Goal: Feedback & Contribution: Submit feedback/report problem

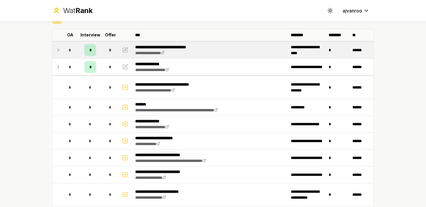
scroll to position [30, 0]
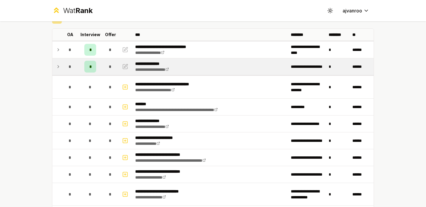
click at [56, 67] on icon at bounding box center [58, 66] width 5 height 7
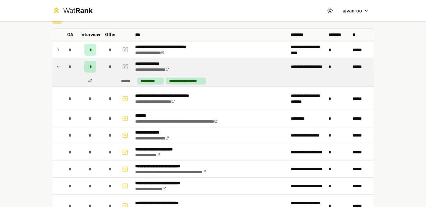
click at [56, 67] on icon at bounding box center [58, 66] width 5 height 7
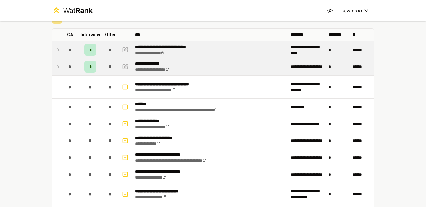
click at [53, 50] on td at bounding box center [56, 49] width 9 height 17
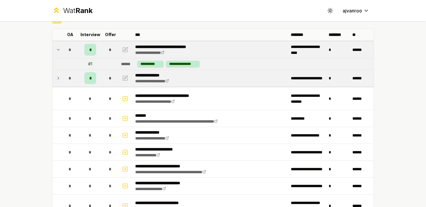
click at [53, 50] on td at bounding box center [56, 49] width 9 height 17
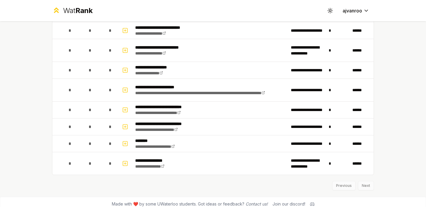
scroll to position [177, 0]
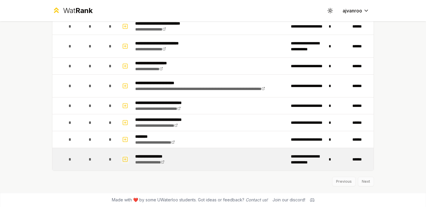
click at [124, 159] on icon "button" at bounding box center [125, 159] width 2 height 0
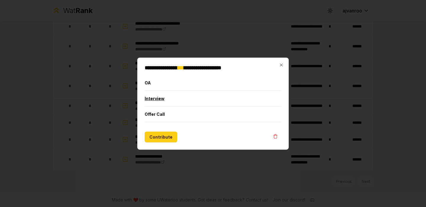
click at [160, 102] on button "Interview" at bounding box center [213, 97] width 137 height 15
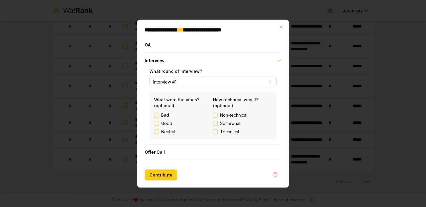
click at [164, 124] on label "Good" at bounding box center [166, 123] width 11 height 6
click at [159, 124] on button "Good" at bounding box center [156, 123] width 5 height 5
click at [230, 124] on span "Somewhat" at bounding box center [230, 123] width 20 height 6
click at [218, 124] on button "Somewhat" at bounding box center [215, 123] width 5 height 5
click at [165, 173] on button "Contribute" at bounding box center [161, 174] width 33 height 11
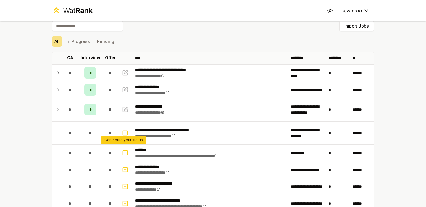
scroll to position [0, 0]
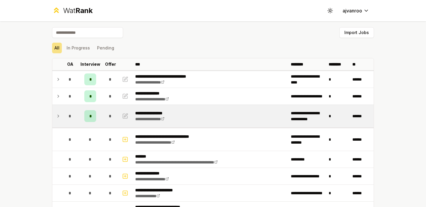
click at [56, 115] on icon at bounding box center [58, 115] width 5 height 7
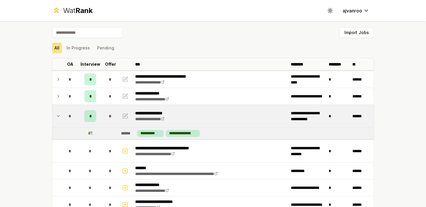
click at [56, 115] on icon at bounding box center [58, 115] width 5 height 7
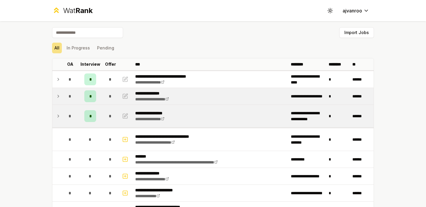
click at [56, 94] on icon at bounding box center [58, 96] width 5 height 7
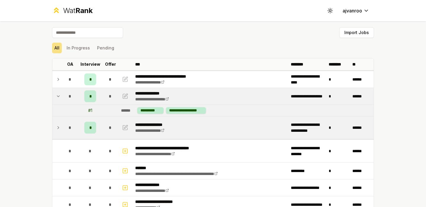
click at [56, 94] on icon at bounding box center [58, 96] width 5 height 7
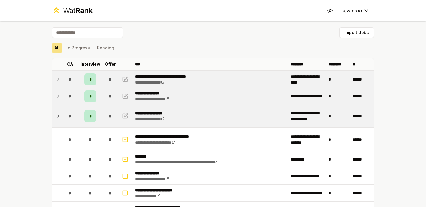
click at [56, 82] on icon at bounding box center [58, 79] width 5 height 7
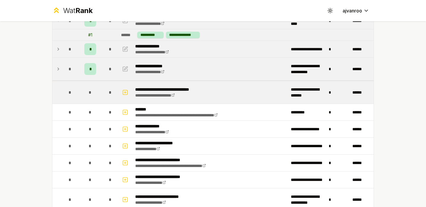
scroll to position [59, 0]
